Goal: Transaction & Acquisition: Purchase product/service

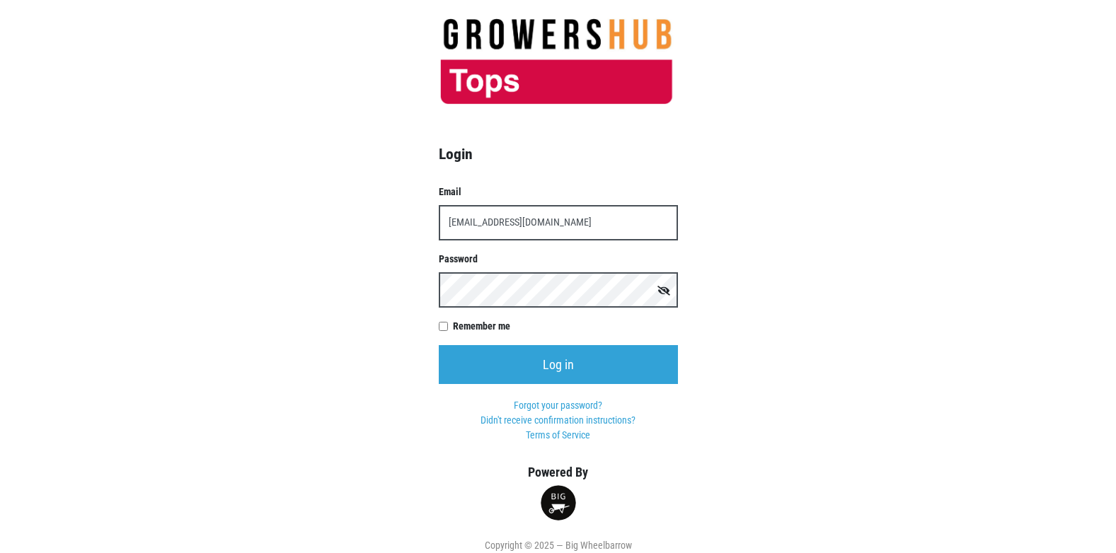
type input "t00359p0@topsmarkets.com"
click at [439, 345] on input "Log in" at bounding box center [558, 364] width 239 height 39
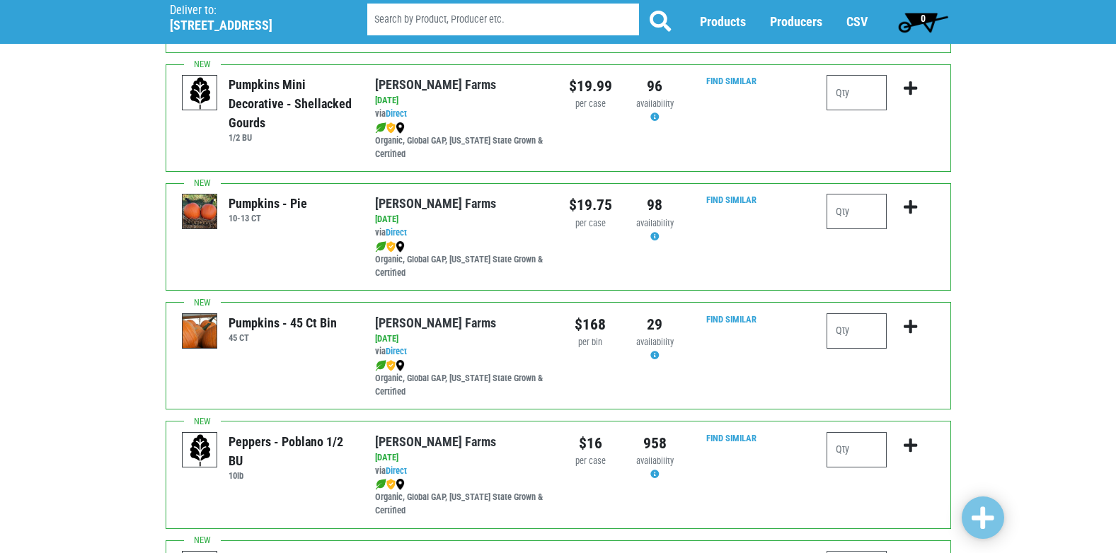
scroll to position [1203, 0]
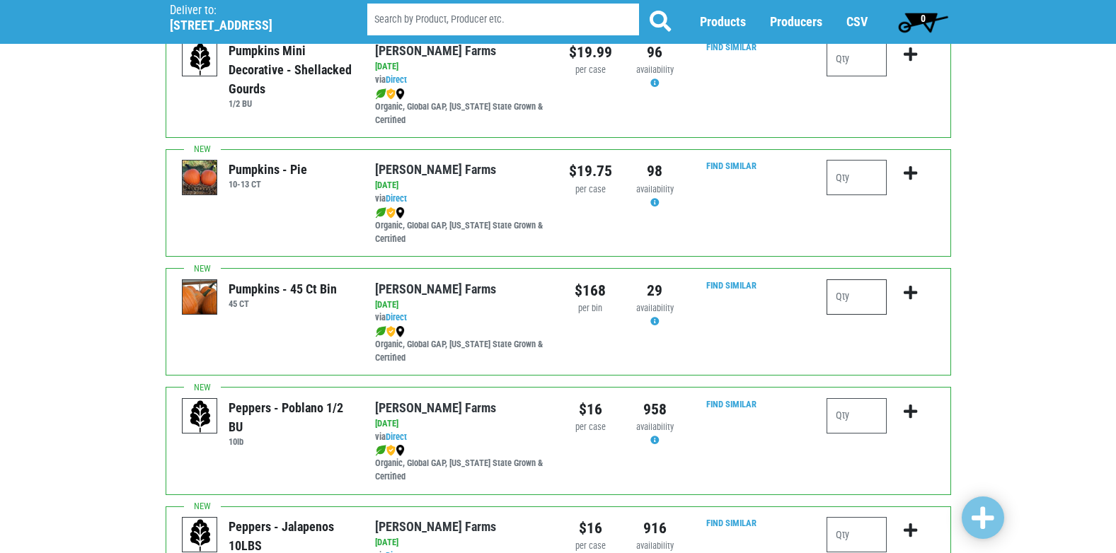
click at [853, 298] on input "number" at bounding box center [856, 297] width 60 height 35
type input "1"
click at [912, 296] on icon "submit" at bounding box center [910, 293] width 13 height 16
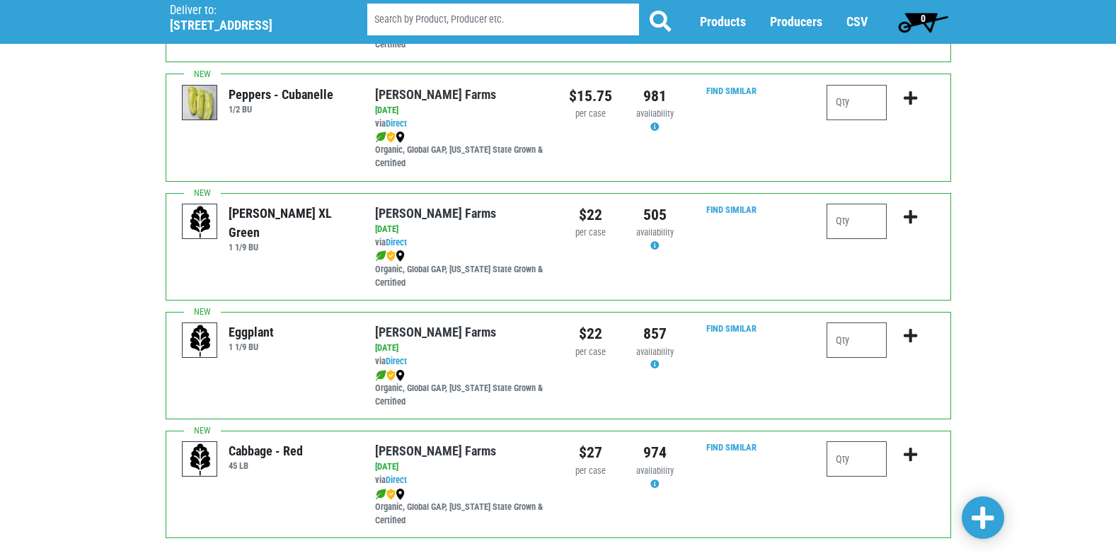
scroll to position [2068, 0]
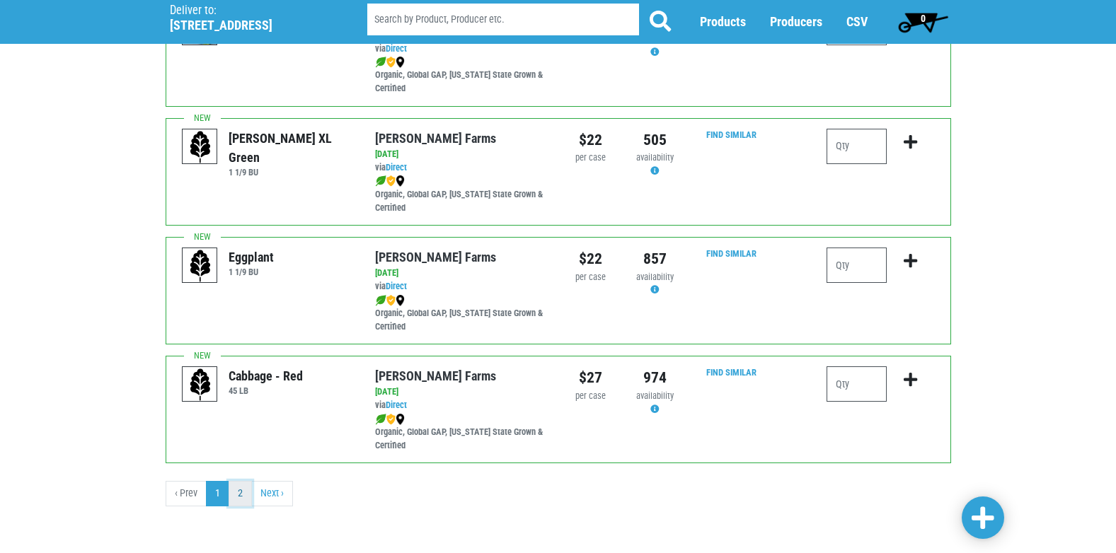
click at [235, 497] on link "2" at bounding box center [240, 493] width 23 height 25
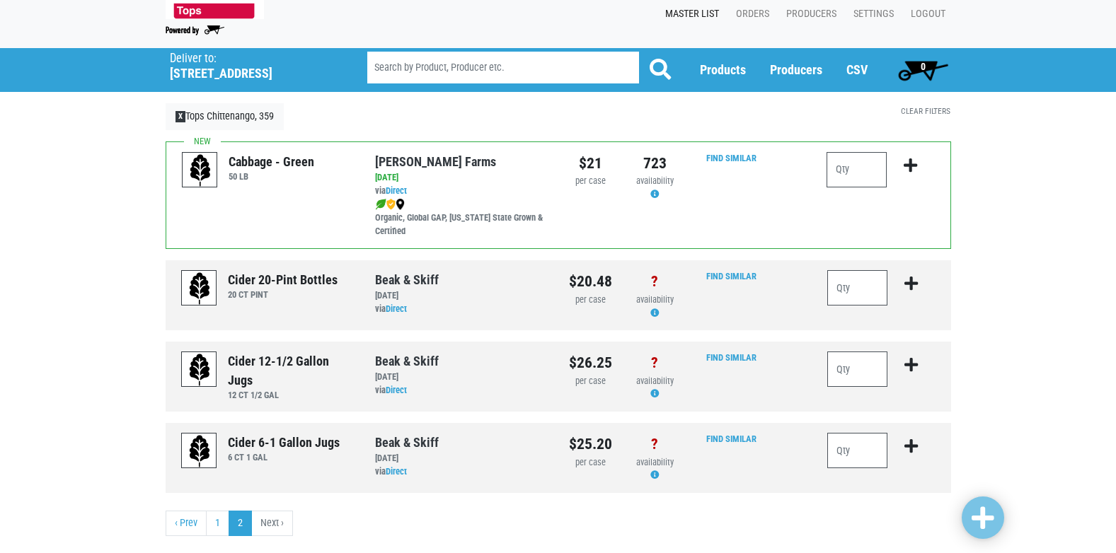
scroll to position [50, 0]
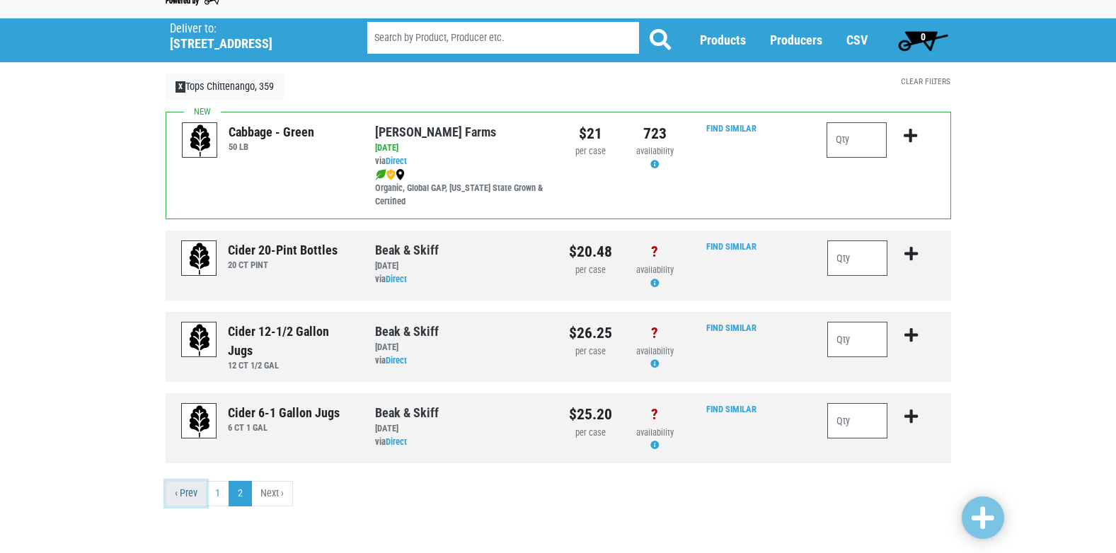
click at [180, 494] on link "‹ Prev" at bounding box center [186, 493] width 41 height 25
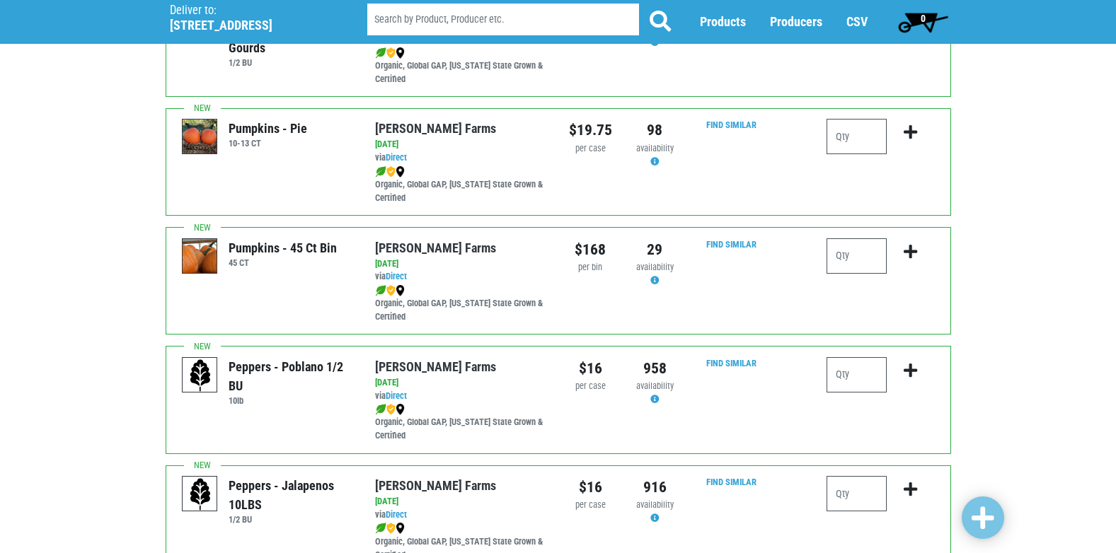
scroll to position [1219, 0]
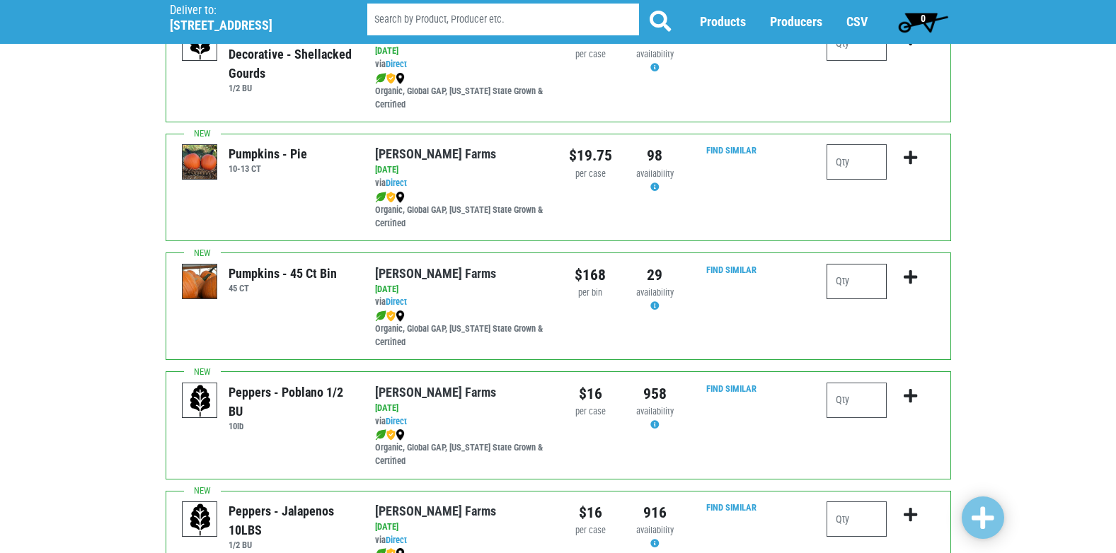
click at [868, 292] on input "number" at bounding box center [856, 281] width 60 height 35
type input "1"
click at [911, 274] on icon "submit" at bounding box center [910, 278] width 13 height 16
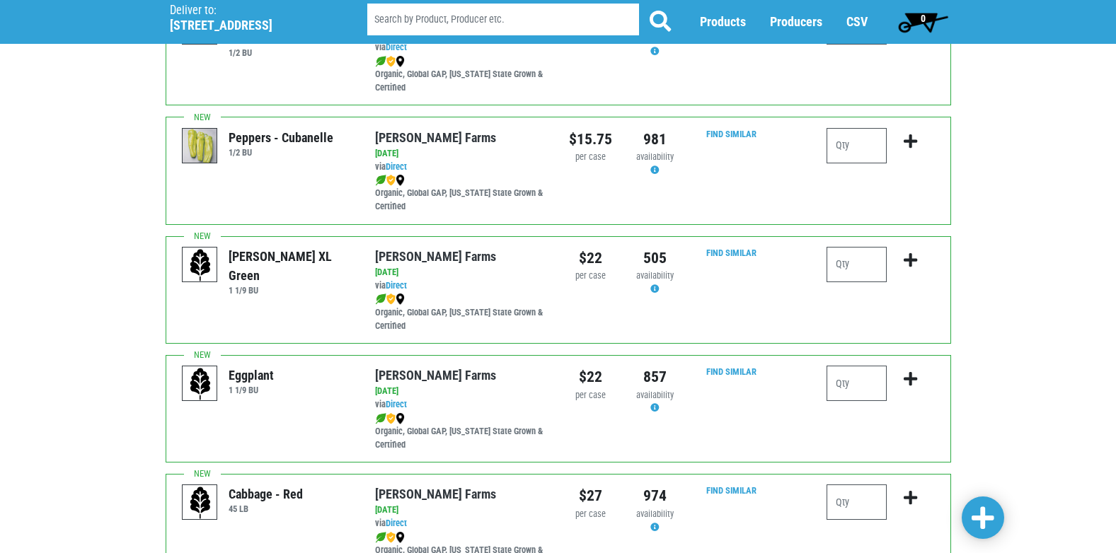
scroll to position [2068, 0]
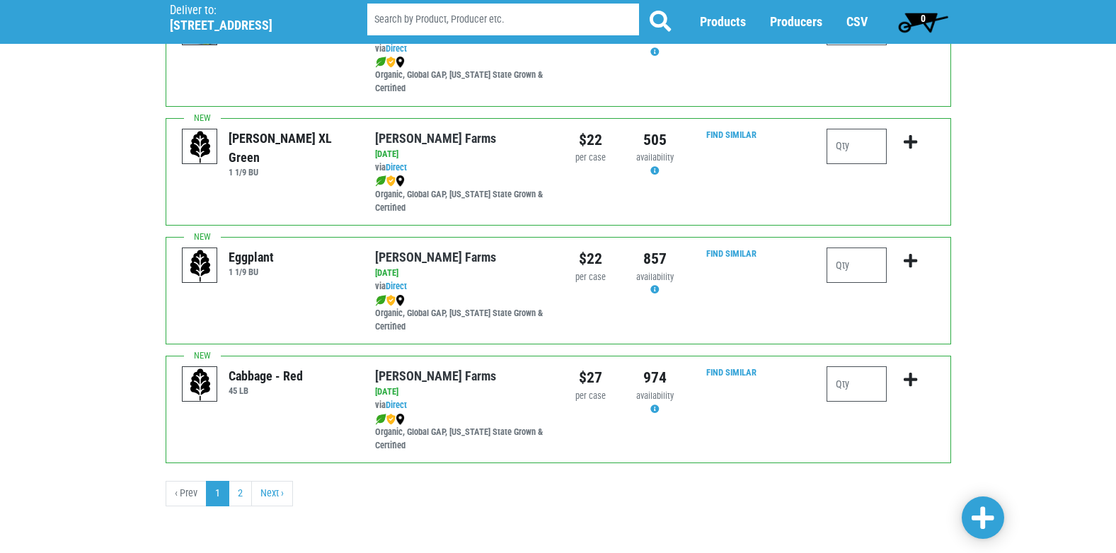
click at [984, 510] on span at bounding box center [983, 518] width 23 height 25
click at [981, 517] on span at bounding box center [983, 518] width 23 height 25
click at [272, 492] on link "Next ›" at bounding box center [272, 493] width 42 height 25
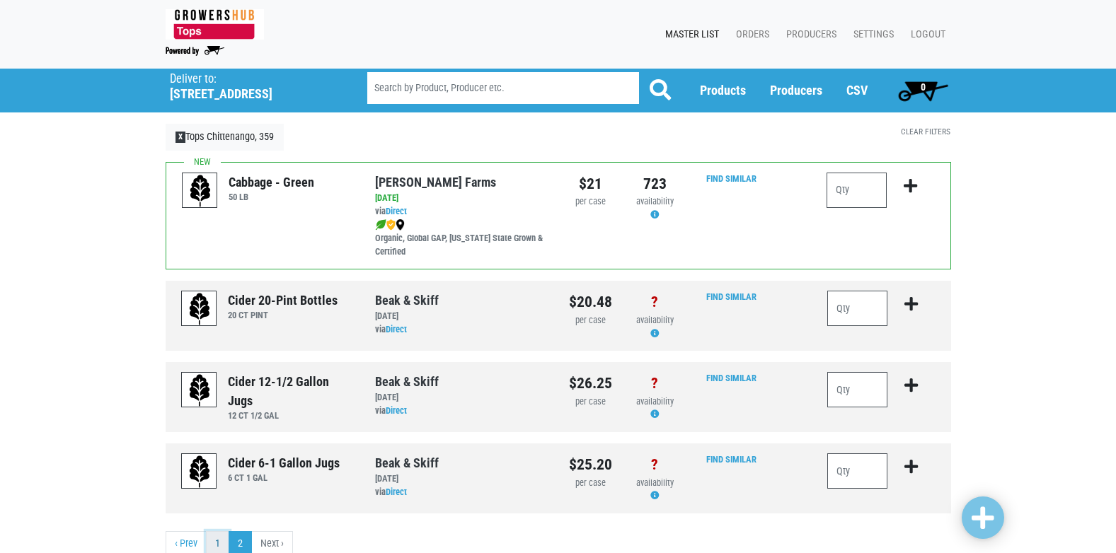
click at [213, 541] on link "1" at bounding box center [217, 543] width 23 height 25
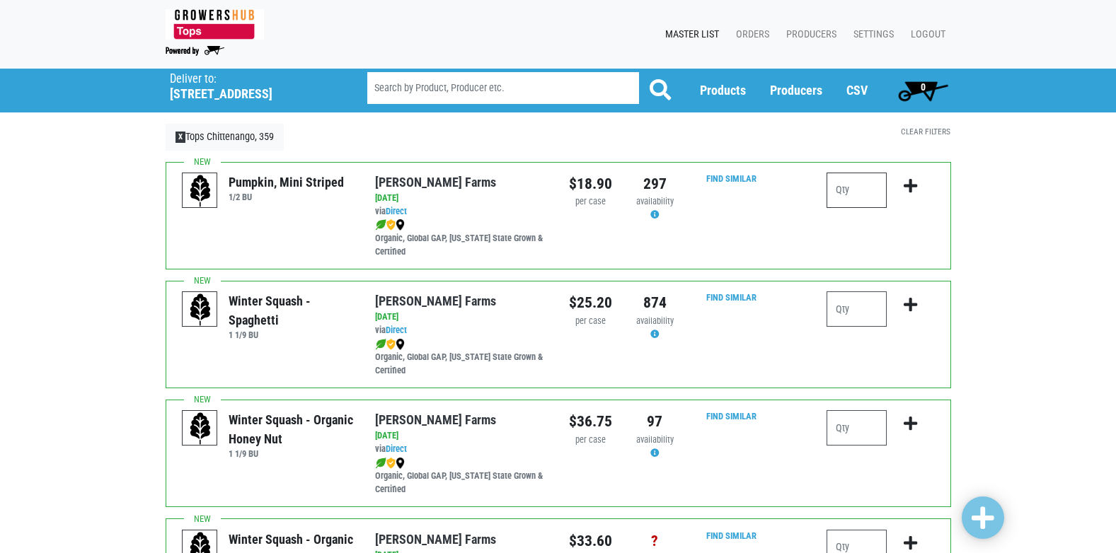
click at [875, 193] on input "number" at bounding box center [856, 190] width 60 height 35
type input "11"
click at [865, 316] on input "number" at bounding box center [856, 309] width 60 height 35
type input "1"
click at [910, 301] on icon "submit" at bounding box center [910, 305] width 13 height 16
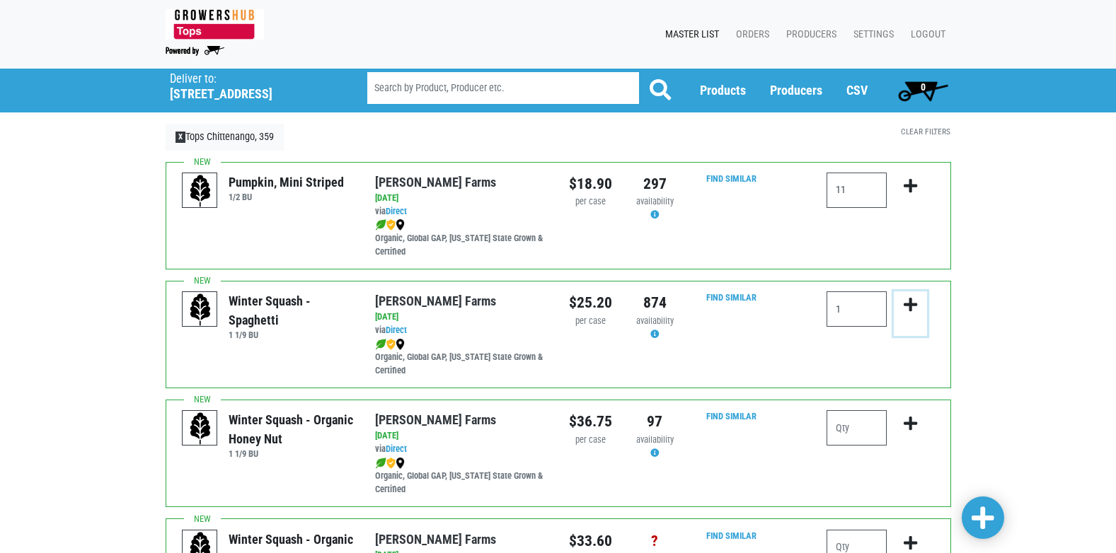
click at [910, 301] on icon "submit" at bounding box center [910, 305] width 13 height 16
click at [912, 301] on icon "submit" at bounding box center [910, 305] width 13 height 16
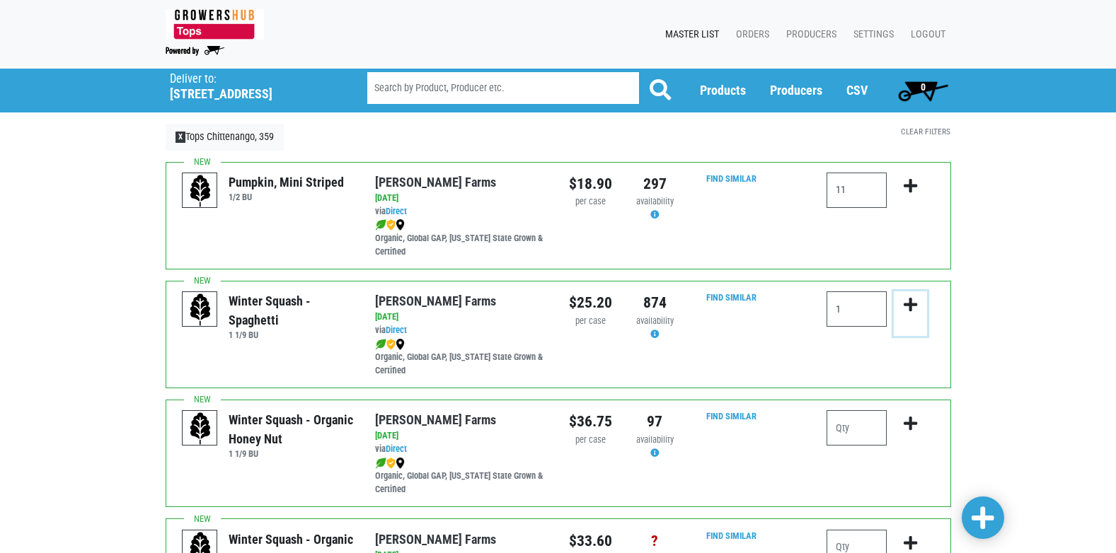
click at [912, 301] on icon "submit" at bounding box center [910, 305] width 13 height 16
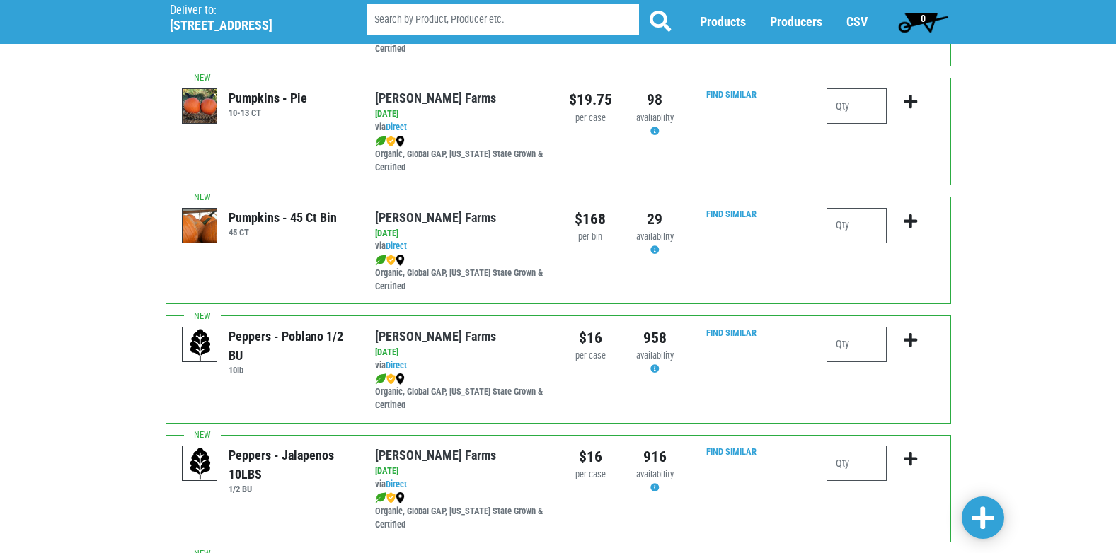
scroll to position [1274, 0]
click at [865, 227] on input "number" at bounding box center [856, 226] width 60 height 35
type input "1"
click at [907, 218] on icon "submit" at bounding box center [910, 222] width 13 height 16
click at [909, 217] on icon "submit" at bounding box center [910, 222] width 13 height 16
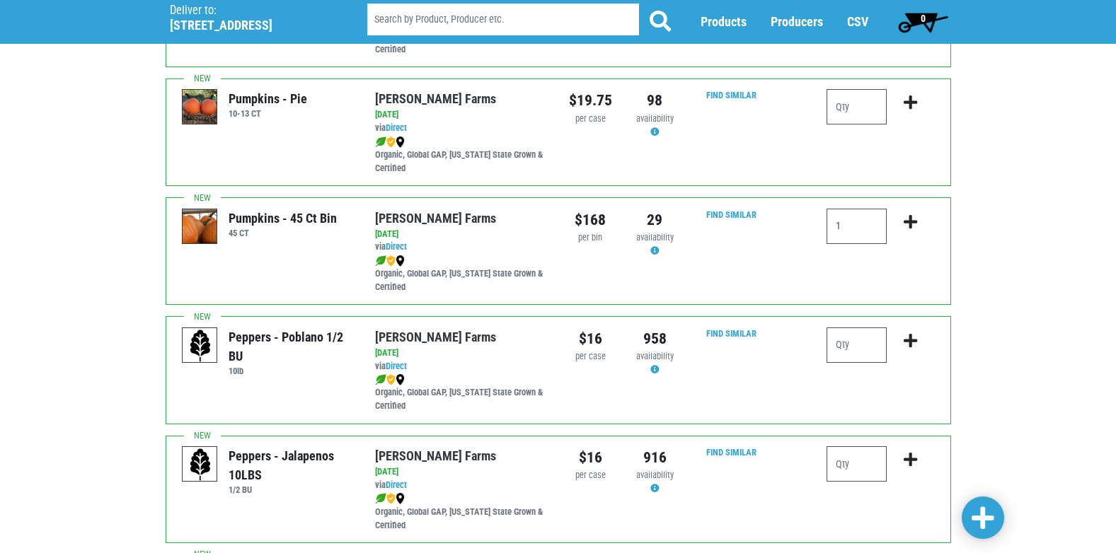
click at [923, 16] on span "0" at bounding box center [923, 18] width 5 height 11
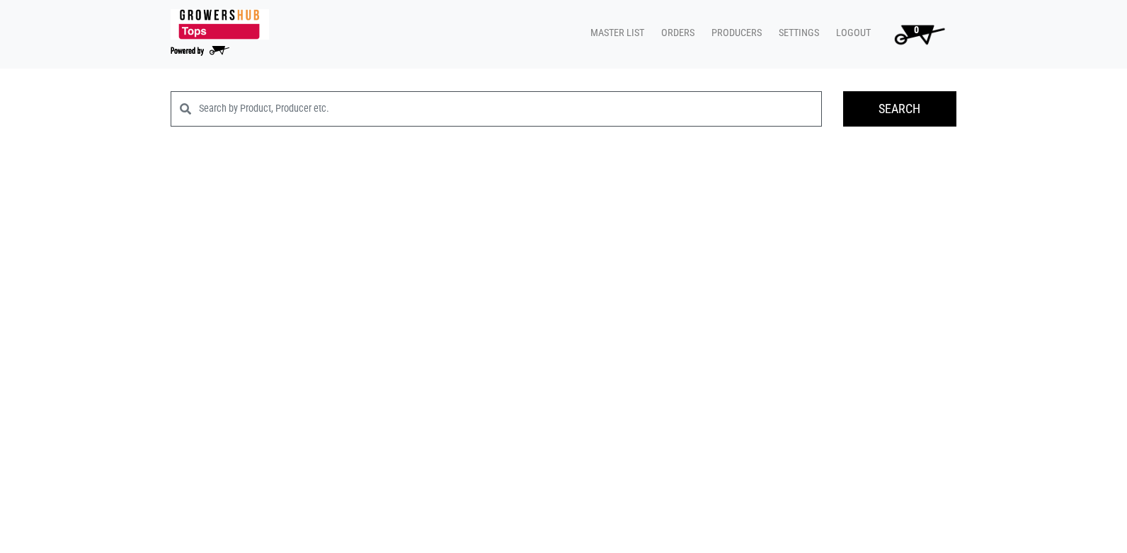
click at [926, 31] on span "0" at bounding box center [916, 35] width 80 height 25
click at [676, 26] on link "Orders" at bounding box center [675, 33] width 50 height 27
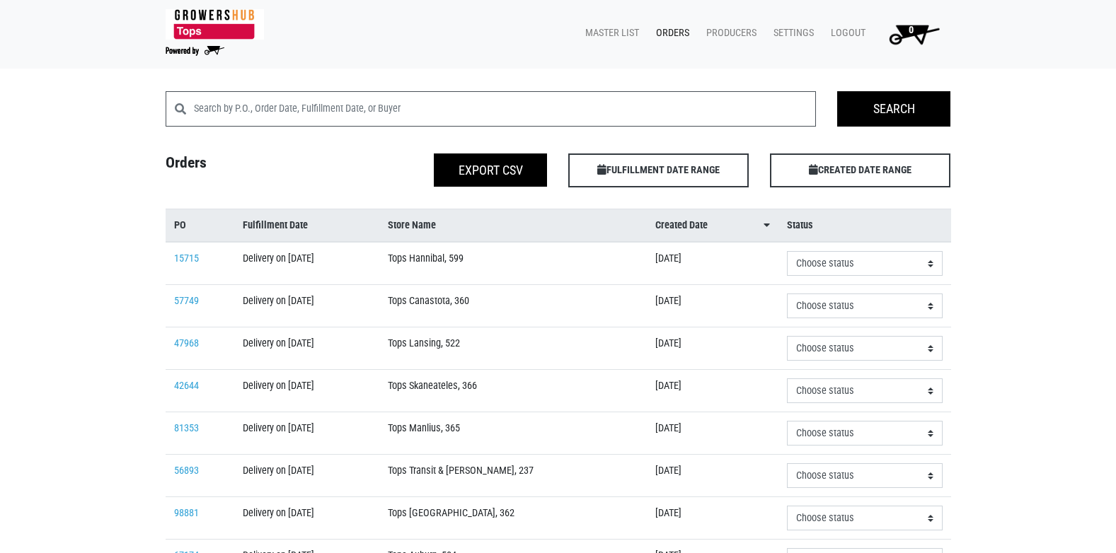
click at [912, 29] on span "0" at bounding box center [911, 30] width 5 height 12
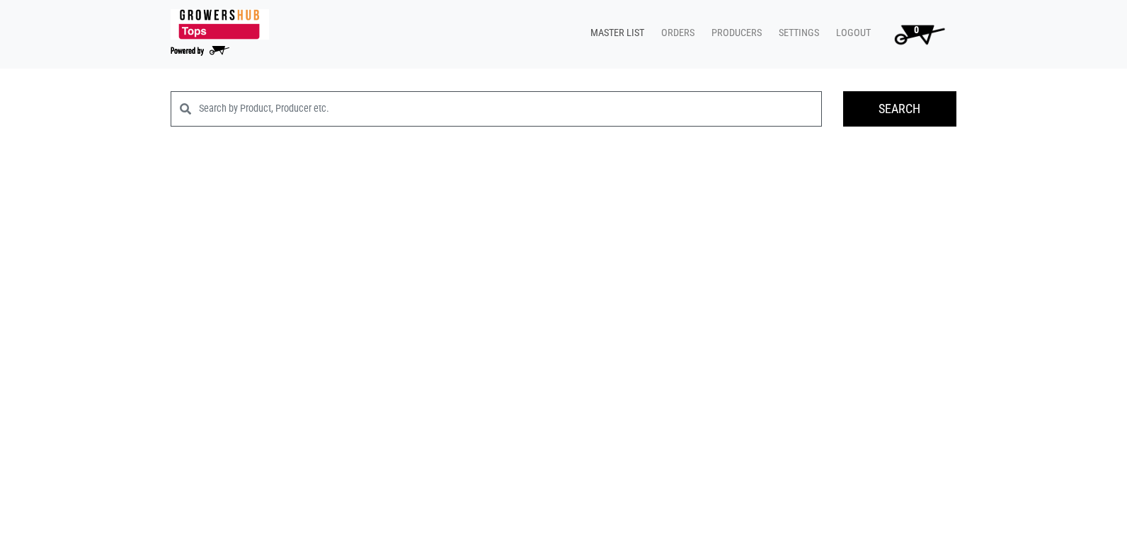
click at [601, 33] on link "Master List" at bounding box center [614, 33] width 71 height 27
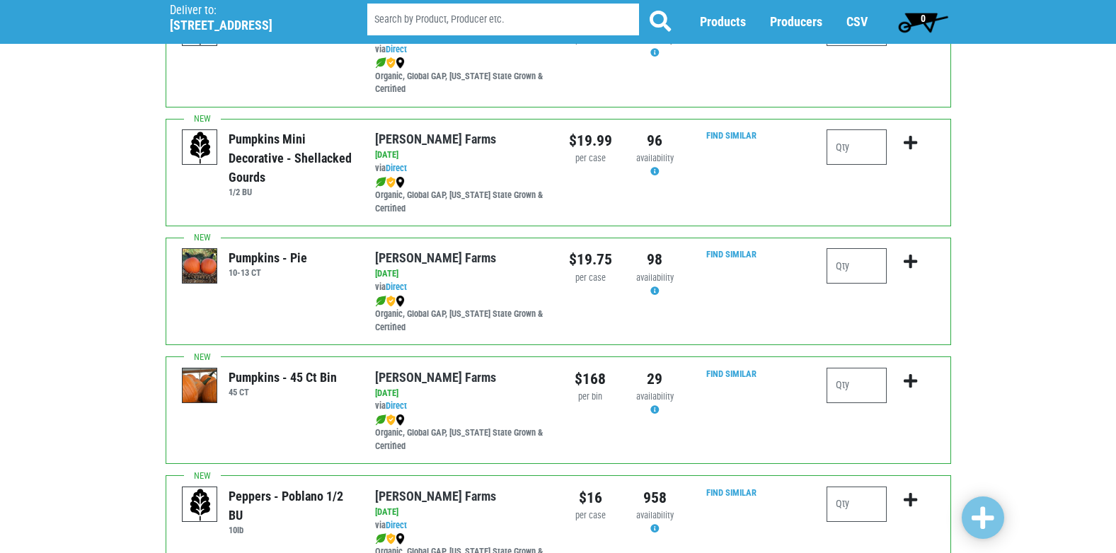
scroll to position [1274, 0]
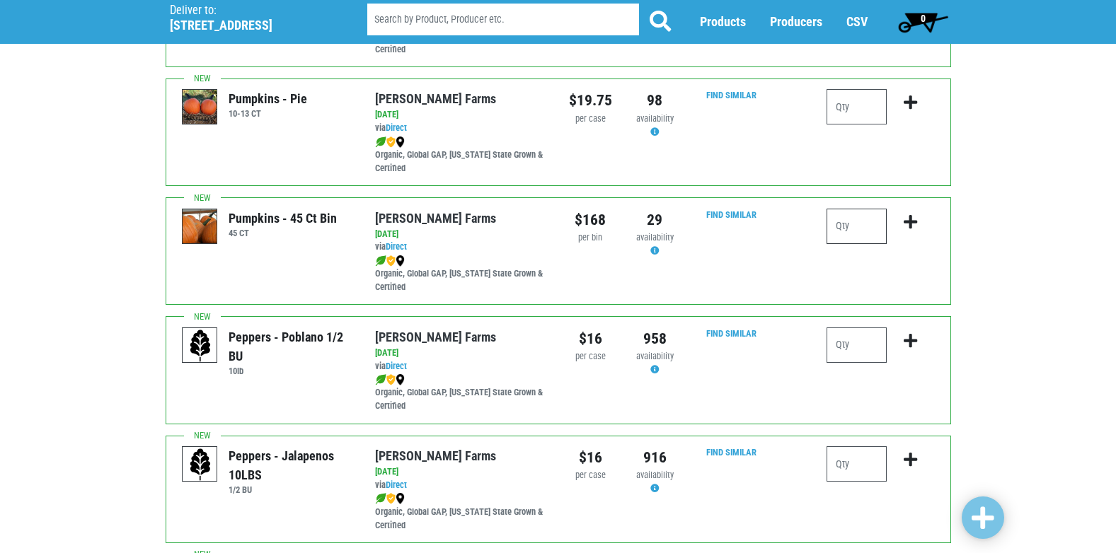
click at [853, 225] on input "number" at bounding box center [856, 226] width 60 height 35
type input "1"
click at [911, 224] on icon "submit" at bounding box center [910, 222] width 13 height 16
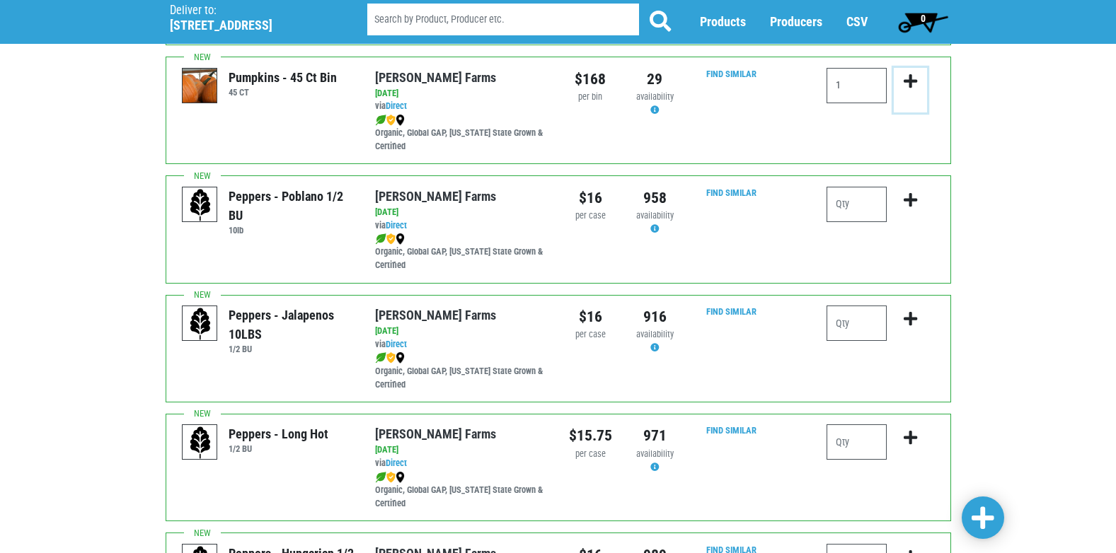
scroll to position [1415, 0]
click at [977, 516] on span at bounding box center [983, 518] width 23 height 25
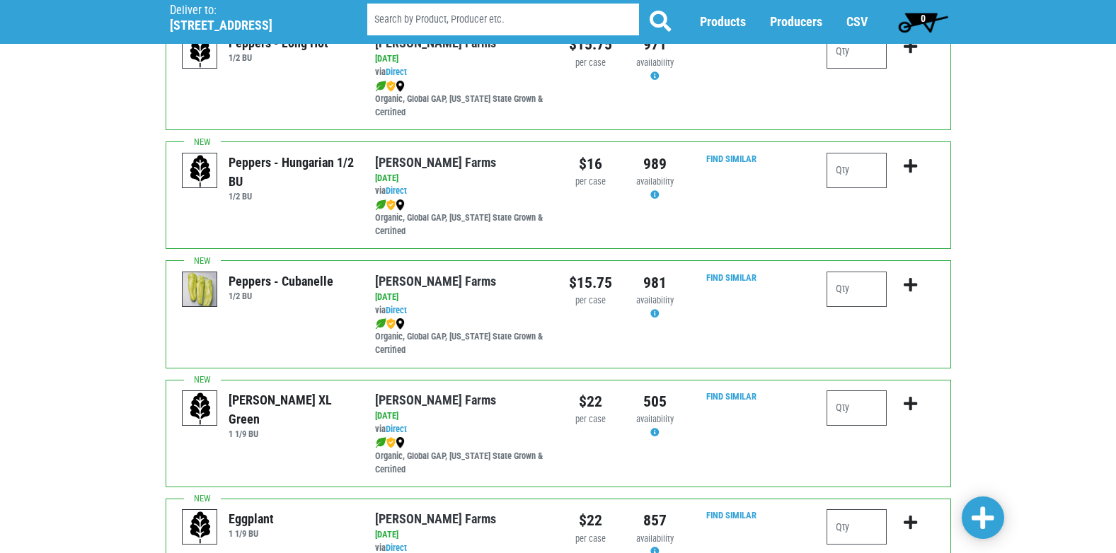
scroll to position [1785, 0]
